Goal: Information Seeking & Learning: Understand process/instructions

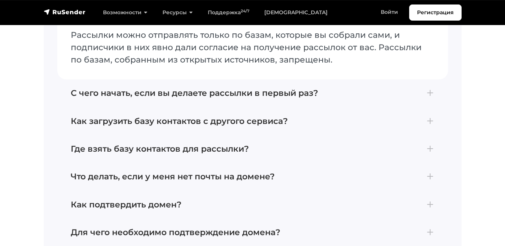
scroll to position [3042, 0]
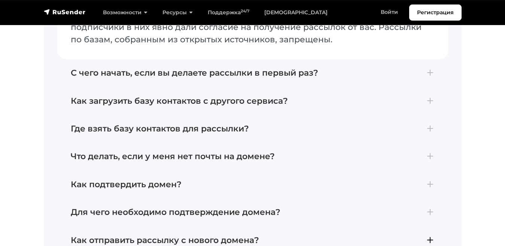
click at [258, 235] on h4 "Как отправить рассылку с нового домена?" at bounding box center [253, 240] width 364 height 10
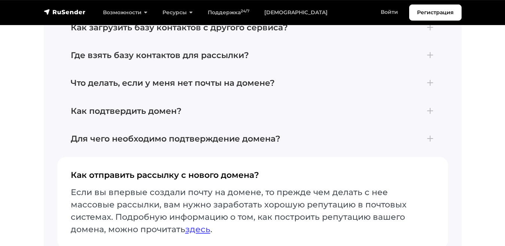
scroll to position [3071, 0]
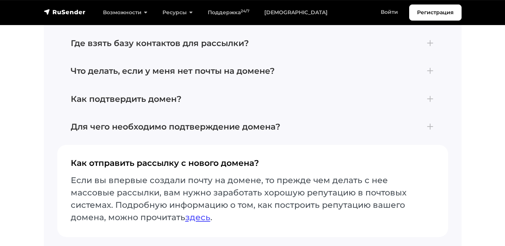
click at [278, 145] on button "Как отправить рассылку с нового домена? Если вы впервые создали почту на домене…" at bounding box center [252, 191] width 391 height 92
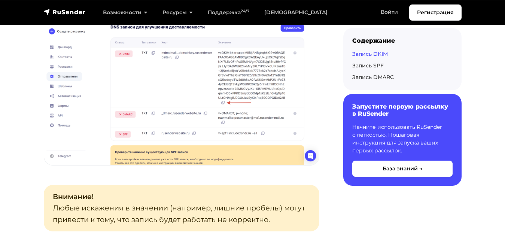
scroll to position [782, 0]
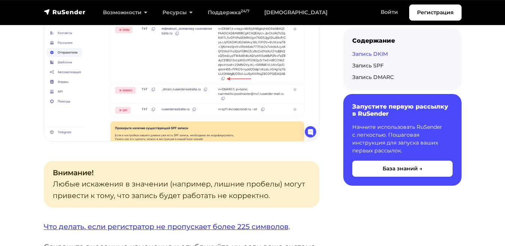
click at [76, 222] on link "Что делать, если регистратор не пропускает более 225 символов" at bounding box center [166, 226] width 245 height 9
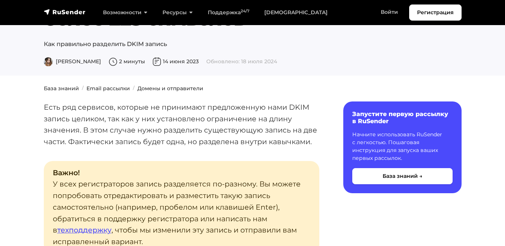
scroll to position [101, 0]
